Goal: Task Accomplishment & Management: Use online tool/utility

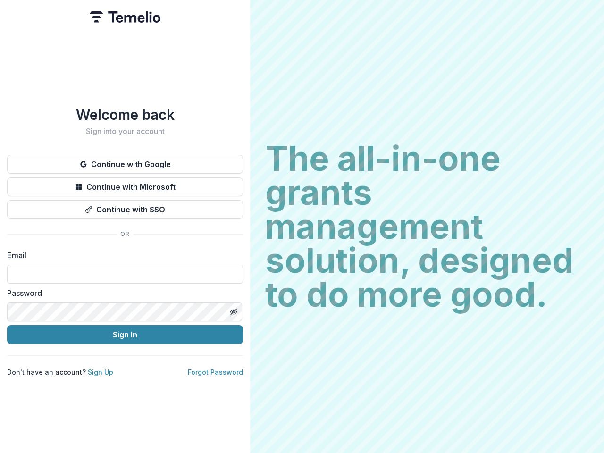
click at [302, 226] on h2 "The all-in-one grants management solution, designed to do more good." at bounding box center [426, 226] width 323 height 170
click at [125, 160] on button "Continue with Google" at bounding box center [125, 164] width 236 height 19
click at [125, 183] on button "Continue with Microsoft" at bounding box center [125, 186] width 236 height 19
click at [125, 206] on button "Continue with SSO" at bounding box center [125, 209] width 236 height 19
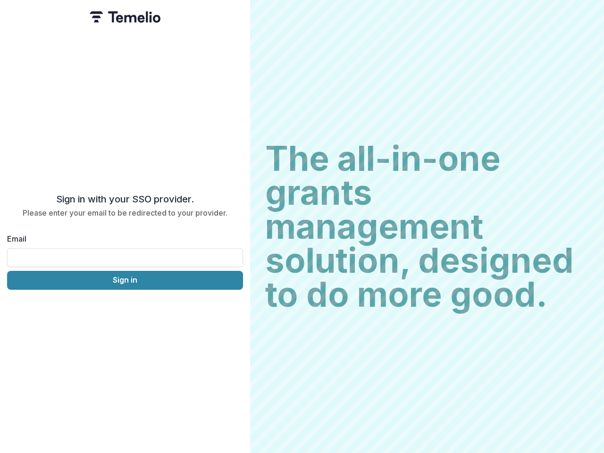
click at [233, 308] on div "Sign in with your SSO provider. Please enter your email to be redirected to you…" at bounding box center [125, 226] width 250 height 453
